Goal: Find specific page/section: Find specific page/section

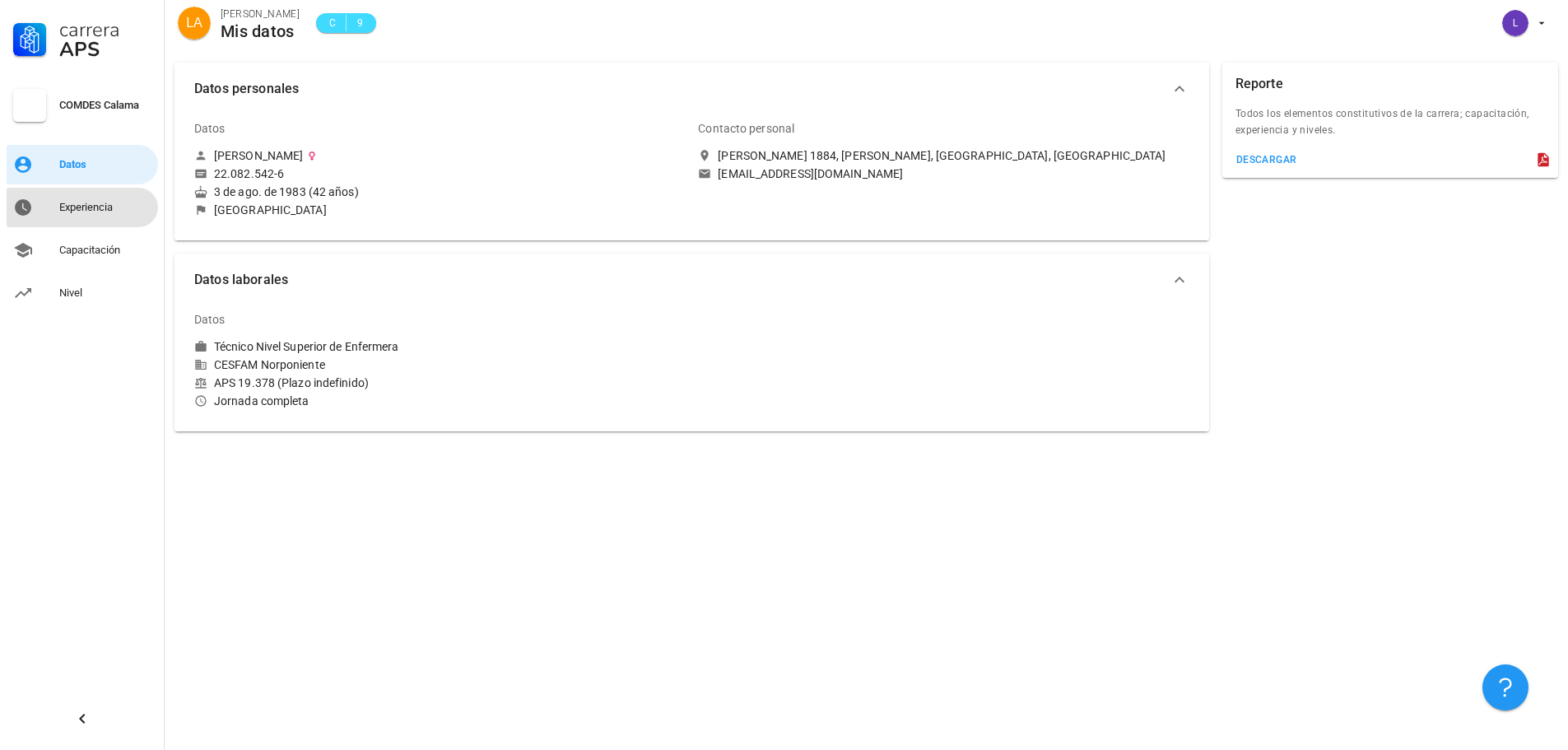
click at [109, 213] on div "Experiencia" at bounding box center [104, 208] width 92 height 14
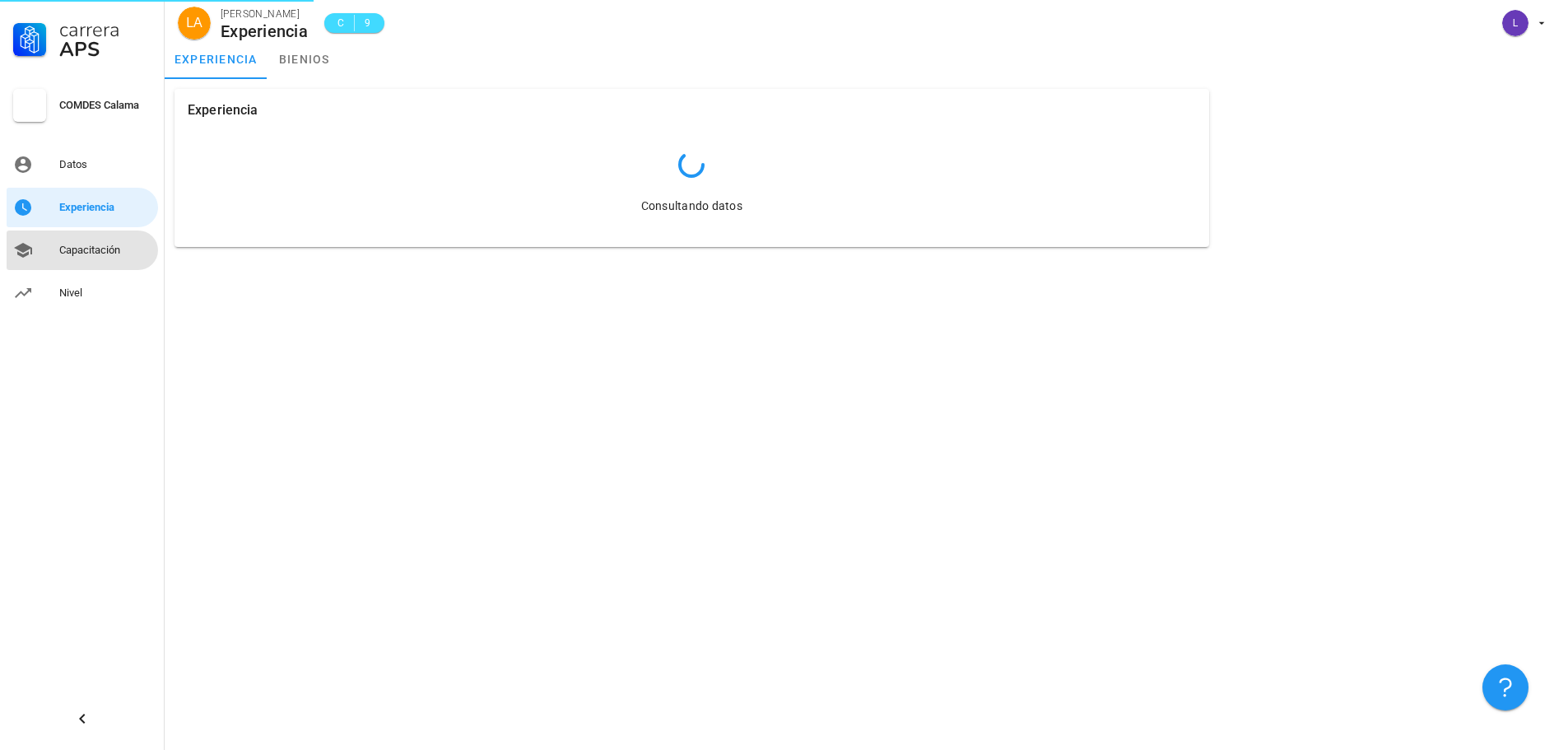
click at [80, 250] on div "Capacitación" at bounding box center [104, 250] width 92 height 14
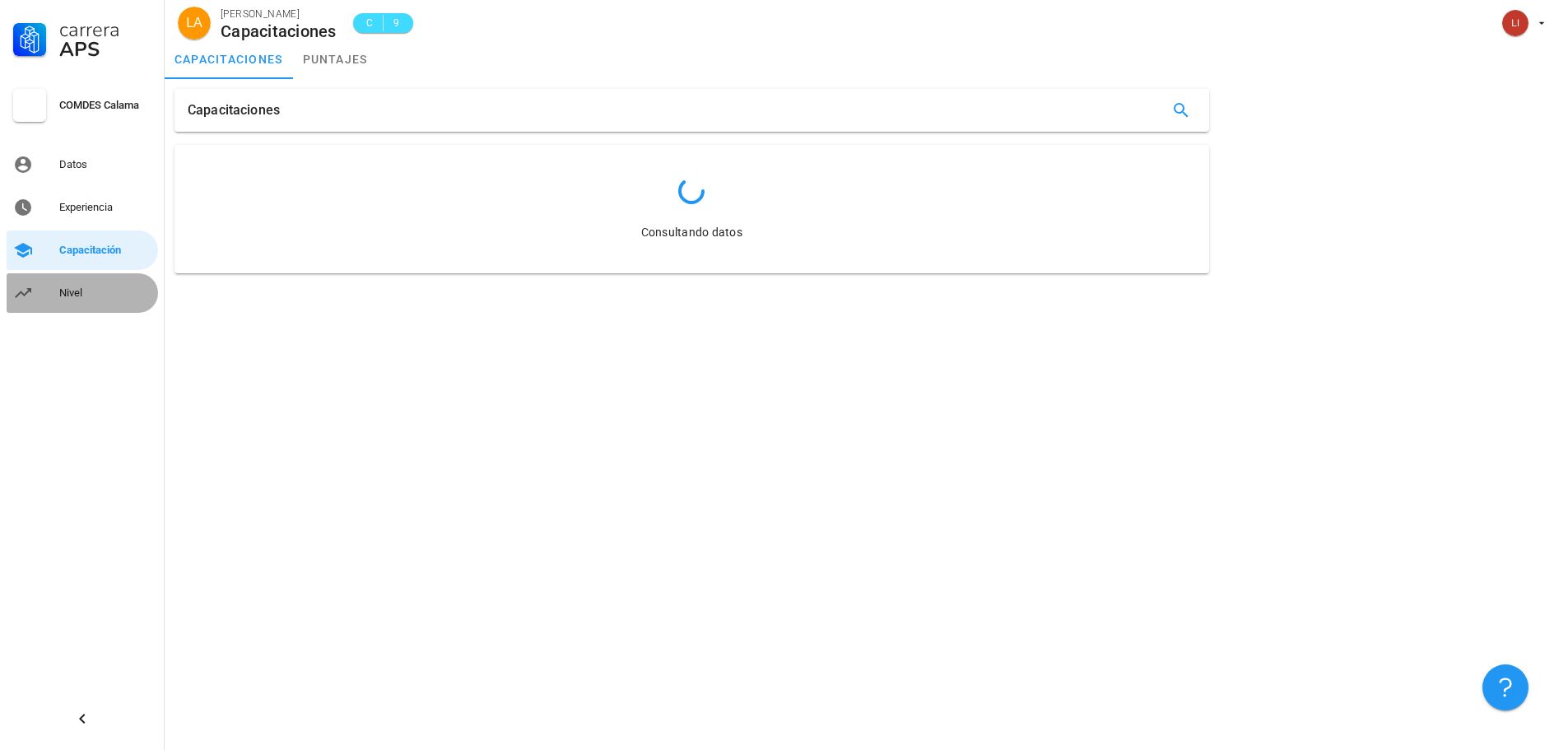
click at [70, 292] on div "Nivel" at bounding box center [104, 293] width 92 height 14
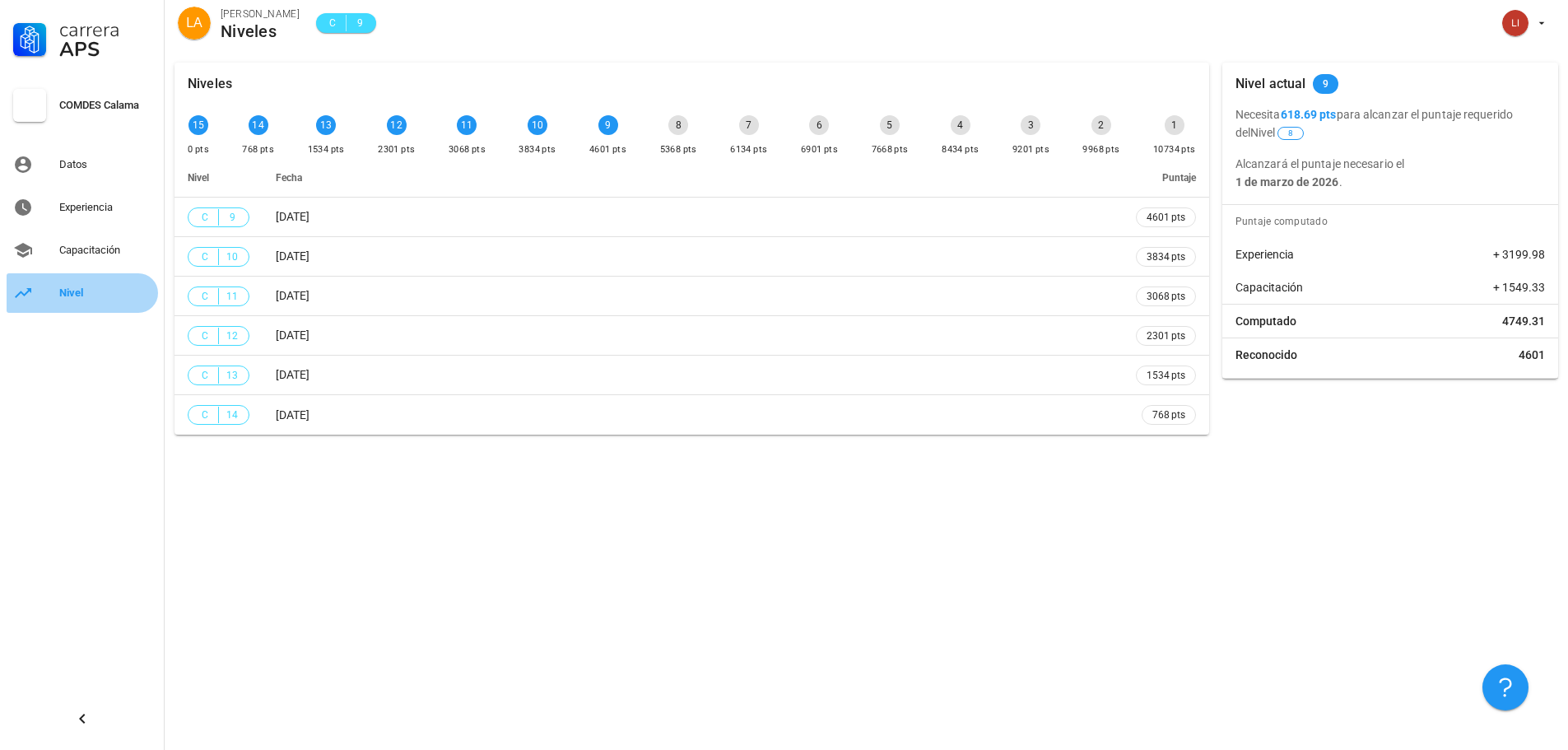
click at [70, 292] on div "Nivel" at bounding box center [104, 293] width 92 height 14
